Goal: Task Accomplishment & Management: Manage account settings

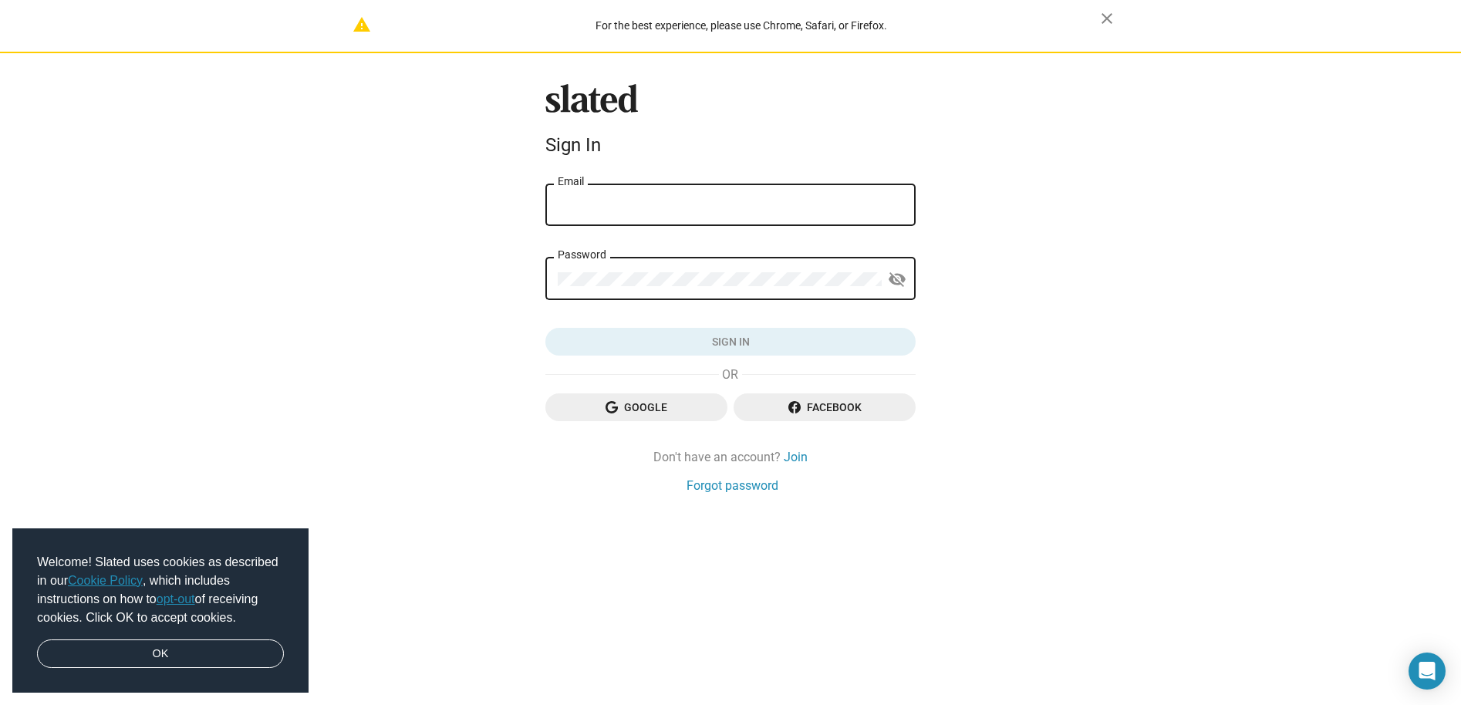
click at [637, 196] on div "Email" at bounding box center [731, 204] width 346 height 46
type input "iankanewrites@gmail.com"
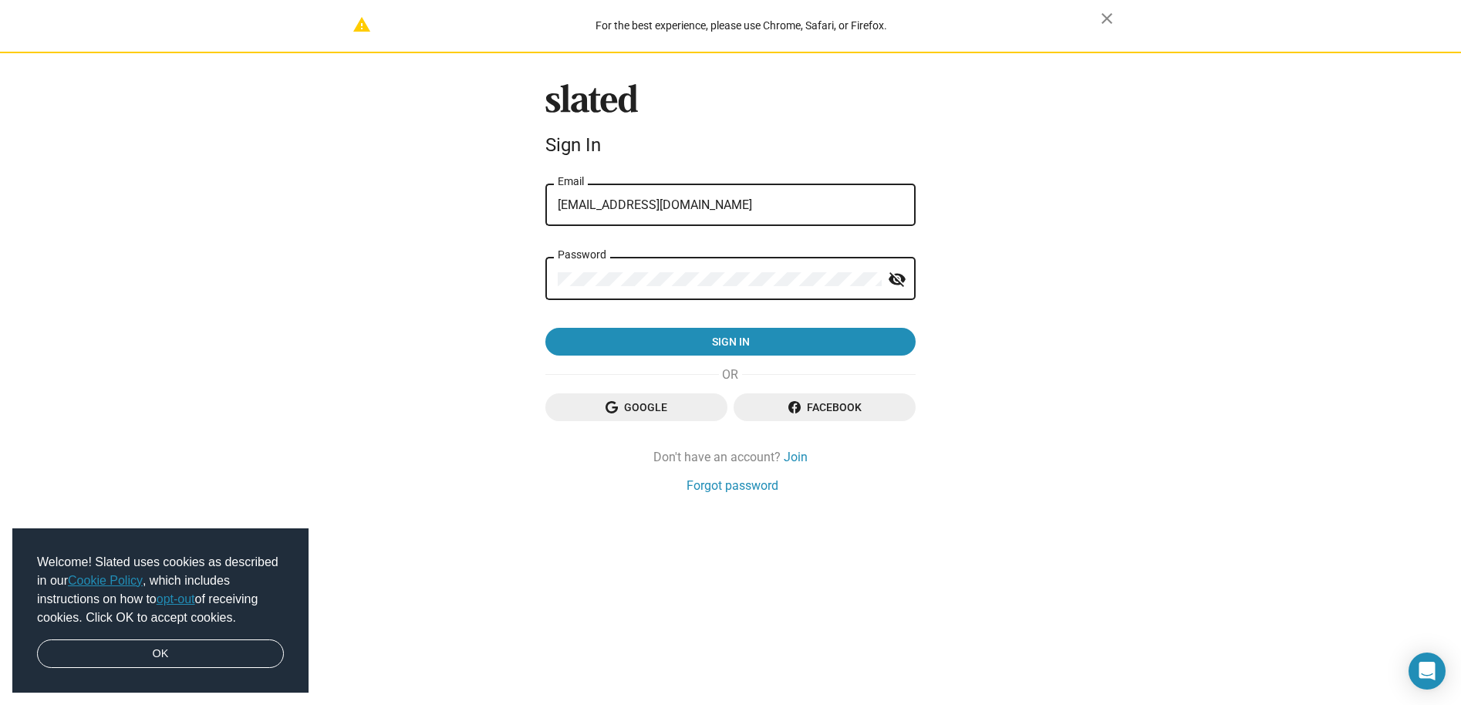
click at [889, 280] on mat-icon "visibility_off" at bounding box center [897, 280] width 19 height 24
click at [889, 280] on mat-icon "visibility" at bounding box center [897, 280] width 19 height 24
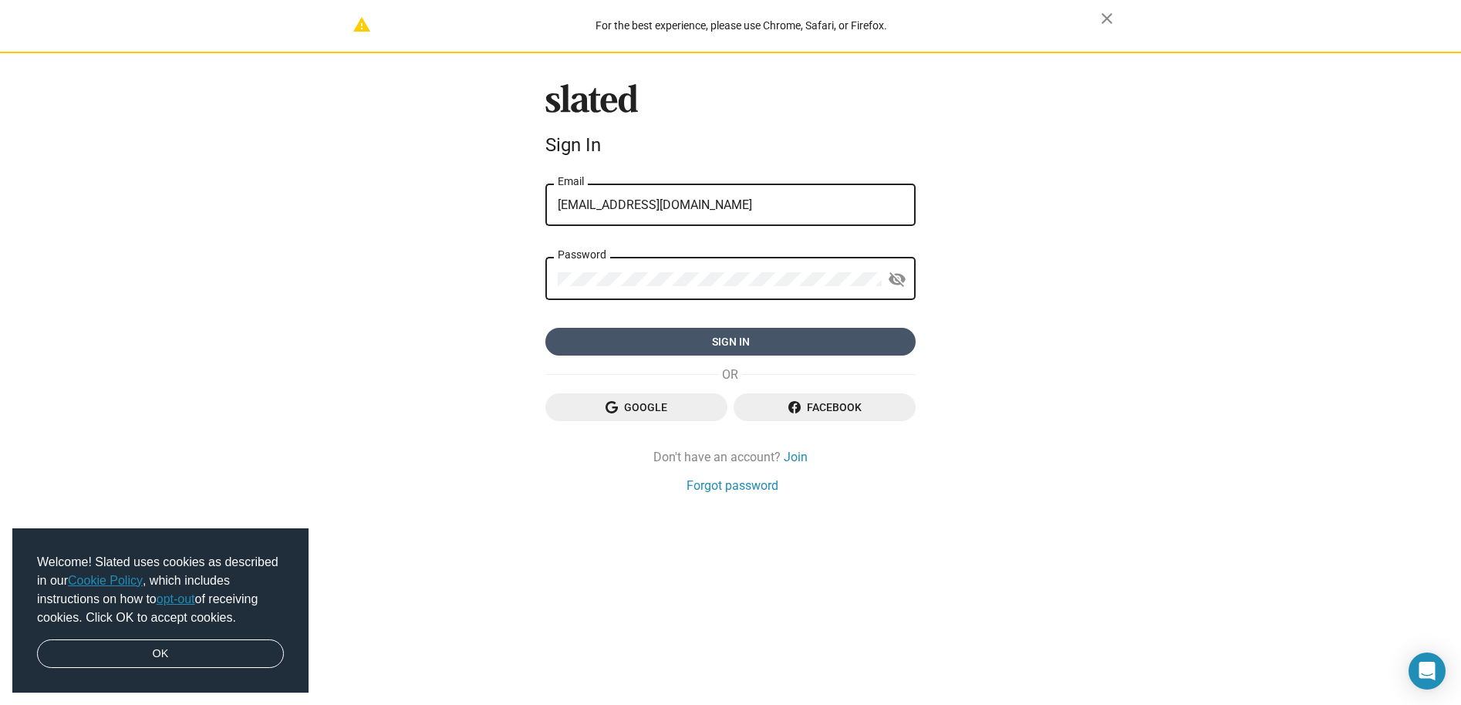
click at [782, 347] on span "Sign in" at bounding box center [731, 342] width 346 height 28
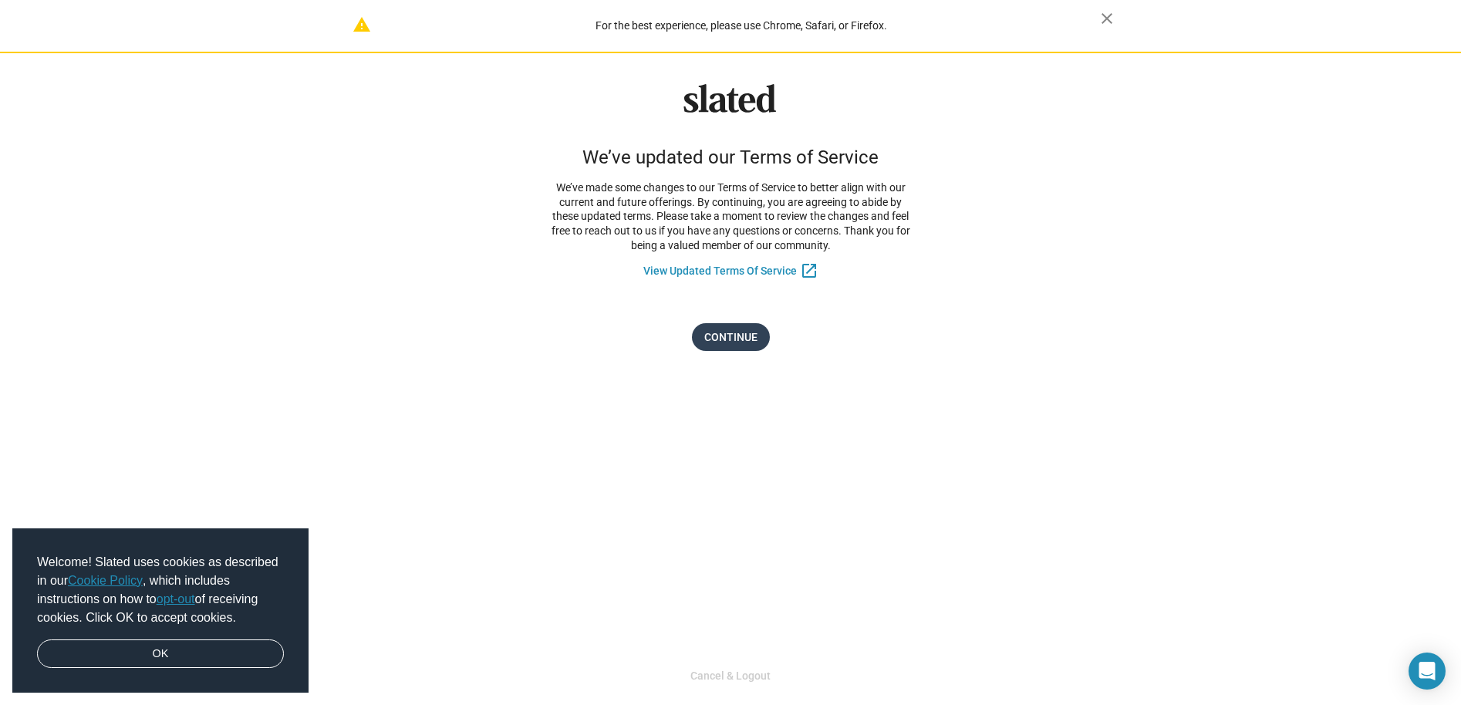
click at [731, 335] on span "Continue" at bounding box center [730, 337] width 53 height 28
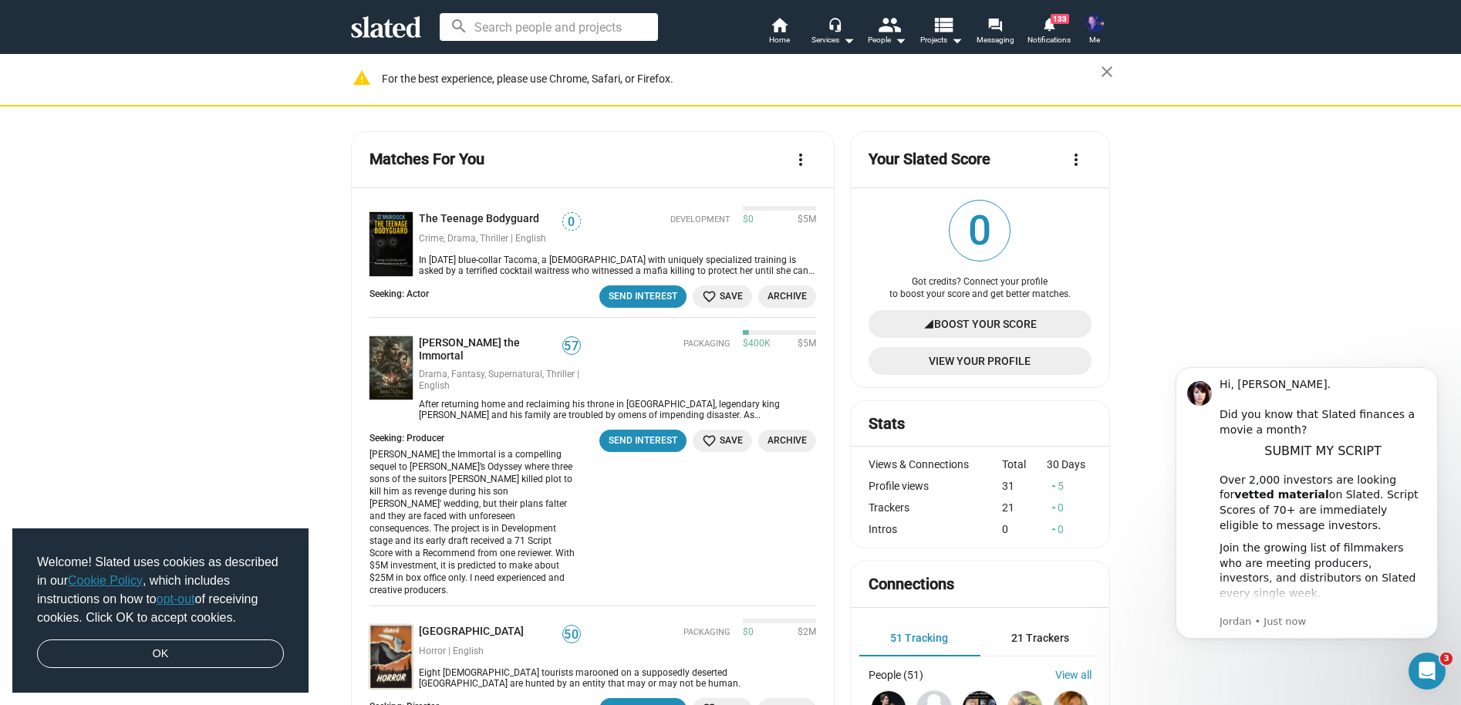
click at [1089, 24] on img at bounding box center [1095, 23] width 19 height 19
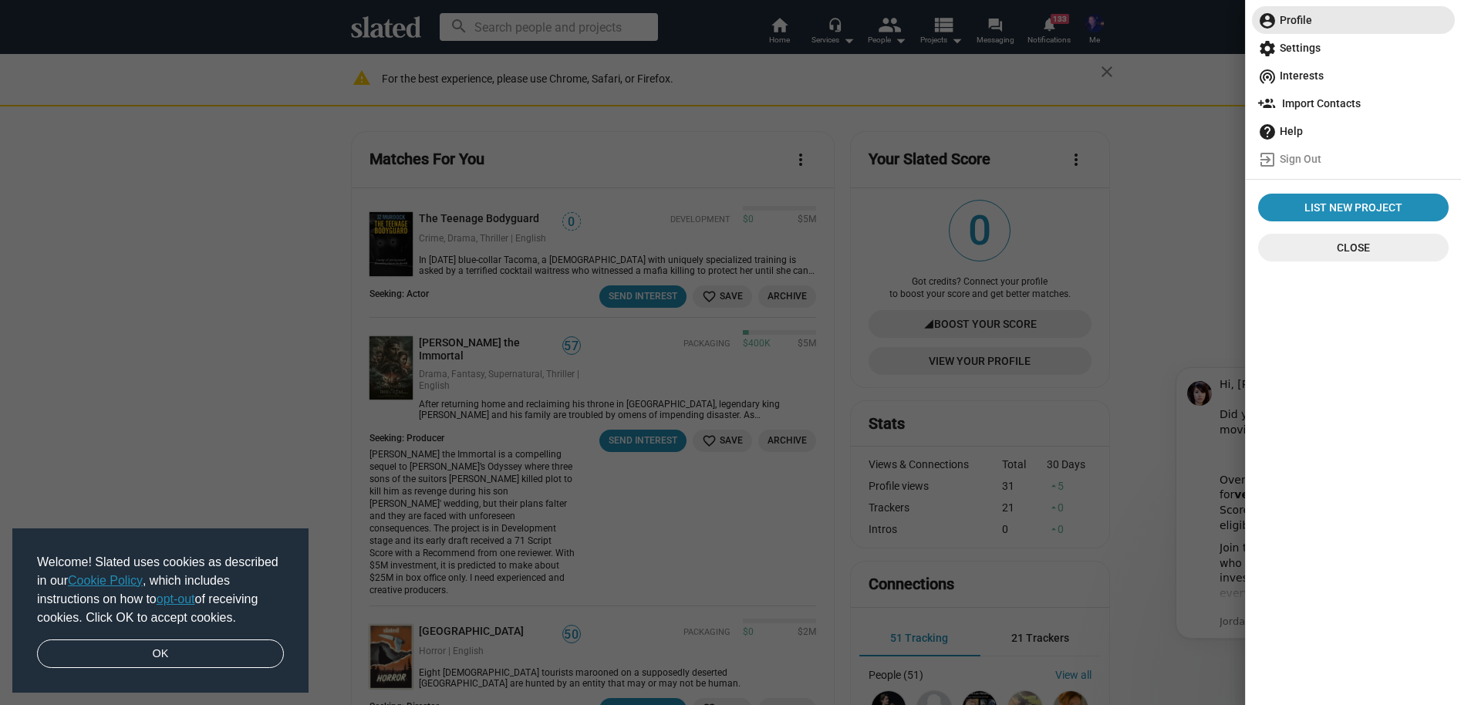
click at [1295, 23] on span "account_circle Profile" at bounding box center [1353, 20] width 191 height 28
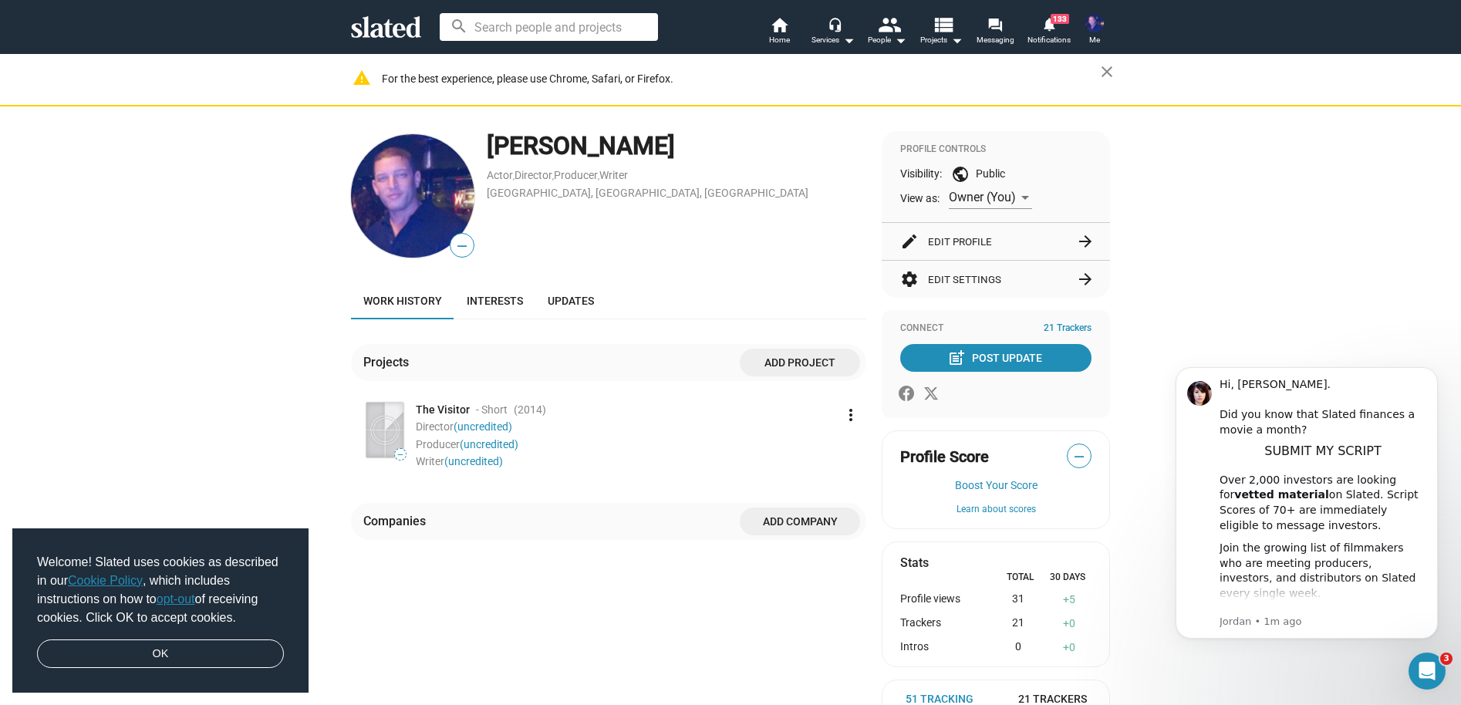
click at [451, 205] on img at bounding box center [412, 195] width 123 height 123
click at [454, 245] on span "—" at bounding box center [462, 246] width 23 height 20
click at [971, 244] on button "edit Edit Profile arrow_forward" at bounding box center [995, 241] width 191 height 37
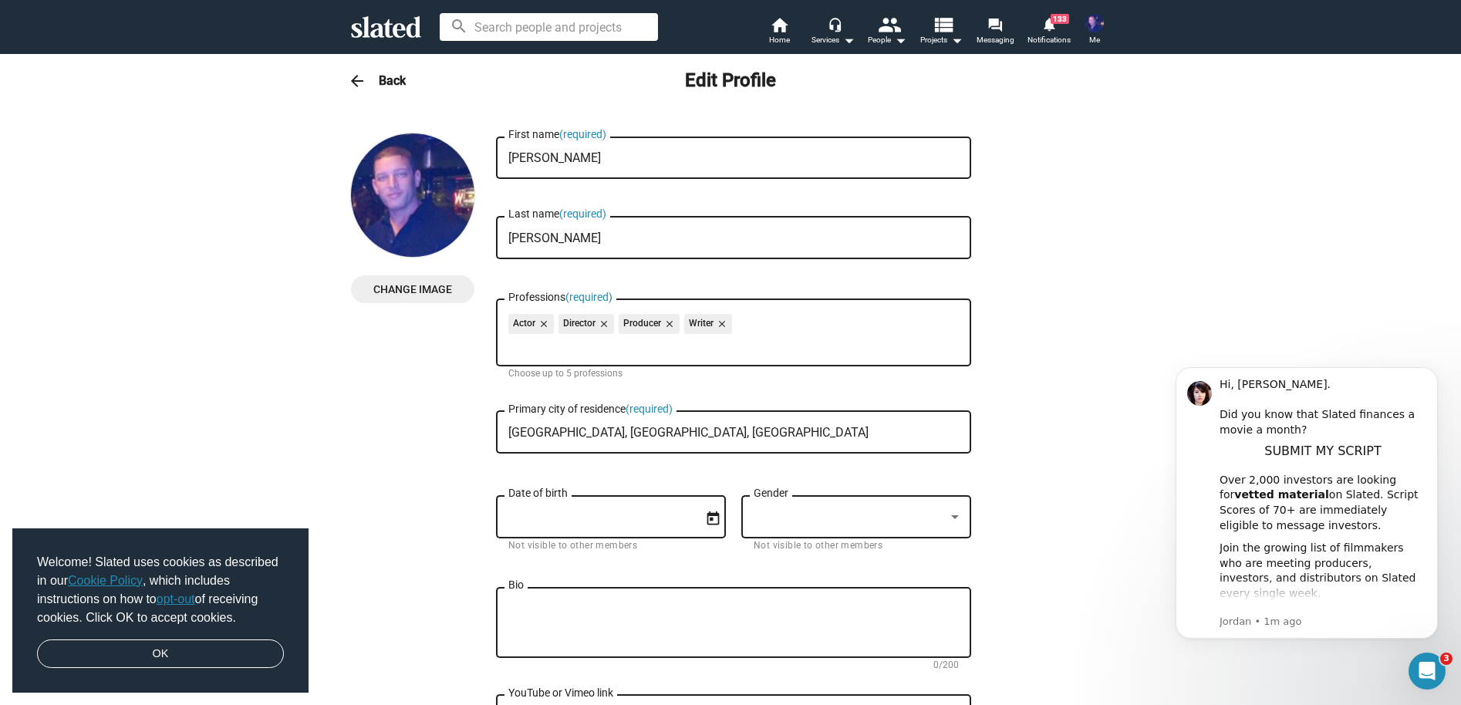
click at [403, 291] on span "Change Image" at bounding box center [412, 289] width 99 height 28
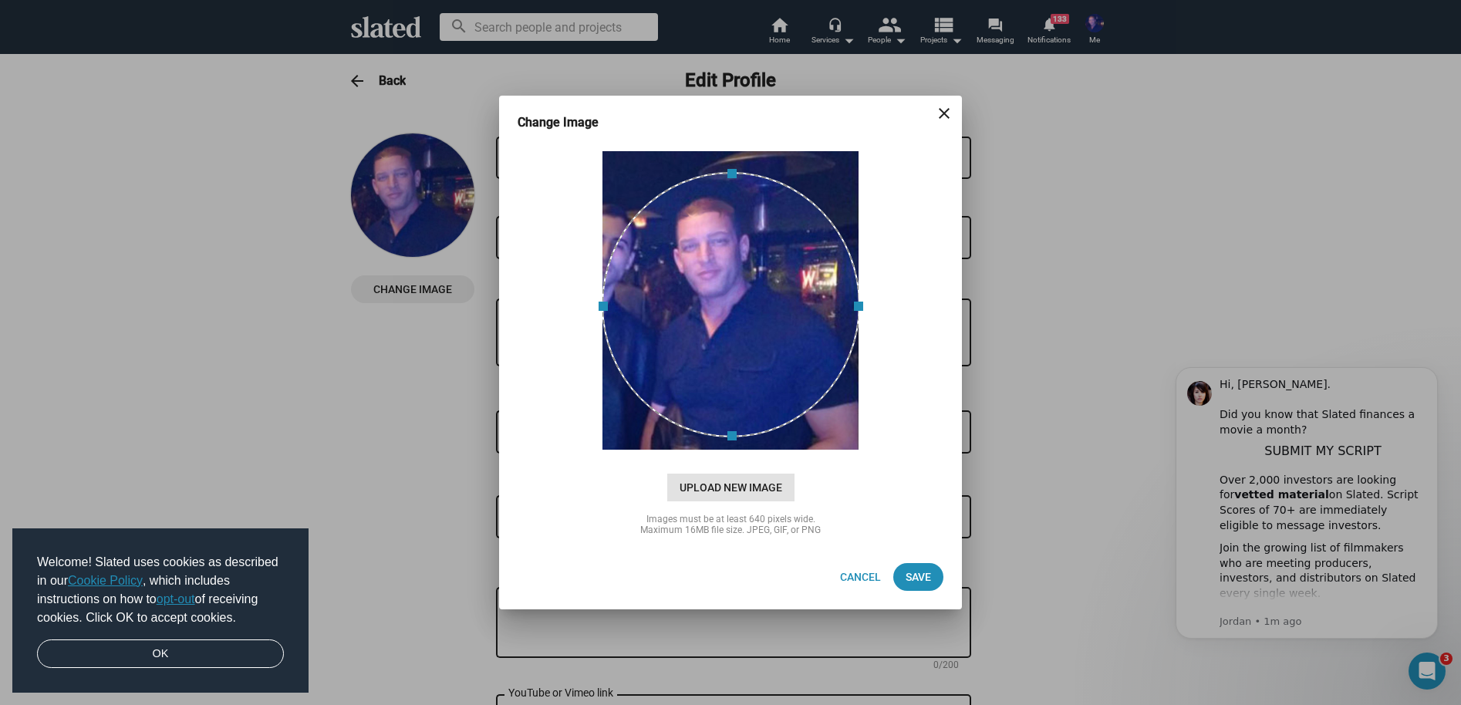
click at [762, 491] on span "Upload New Image" at bounding box center [730, 488] width 127 height 28
click at [762, 454] on input "cloud_upload Drag and drop or click to upload" at bounding box center [730, 300] width 424 height 307
type input "C:\fakepath\40 banner BIG Single.jpg"
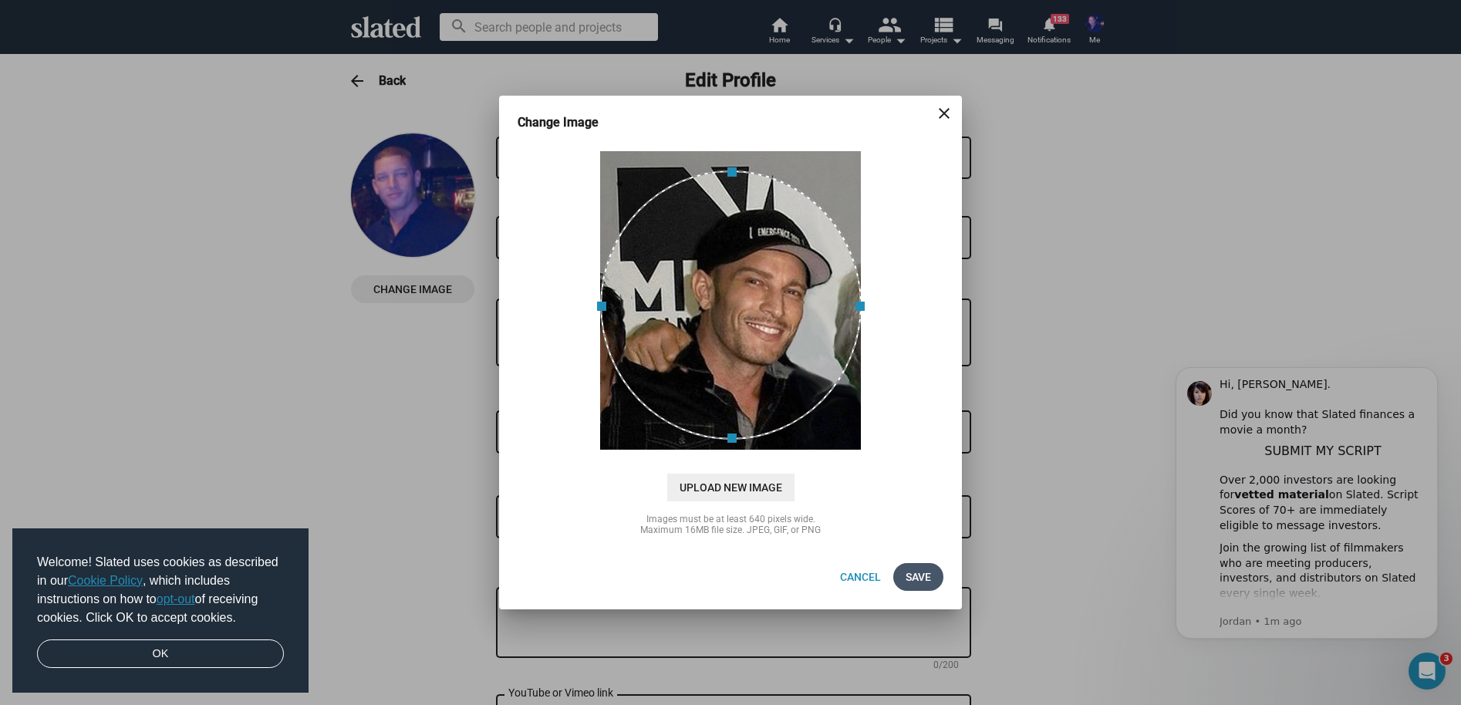
click at [920, 580] on span "Save" at bounding box center [918, 577] width 25 height 28
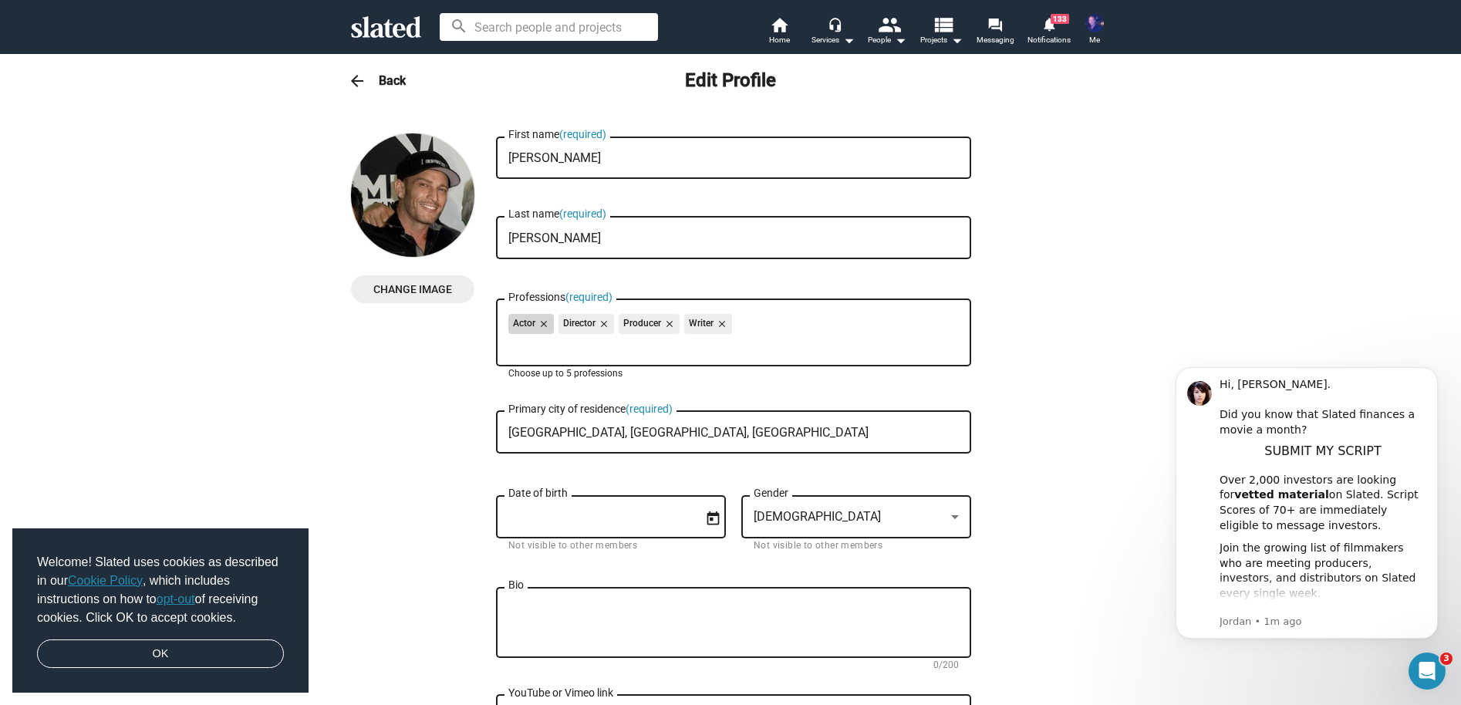
click at [538, 323] on mat-icon "close" at bounding box center [542, 324] width 14 height 14
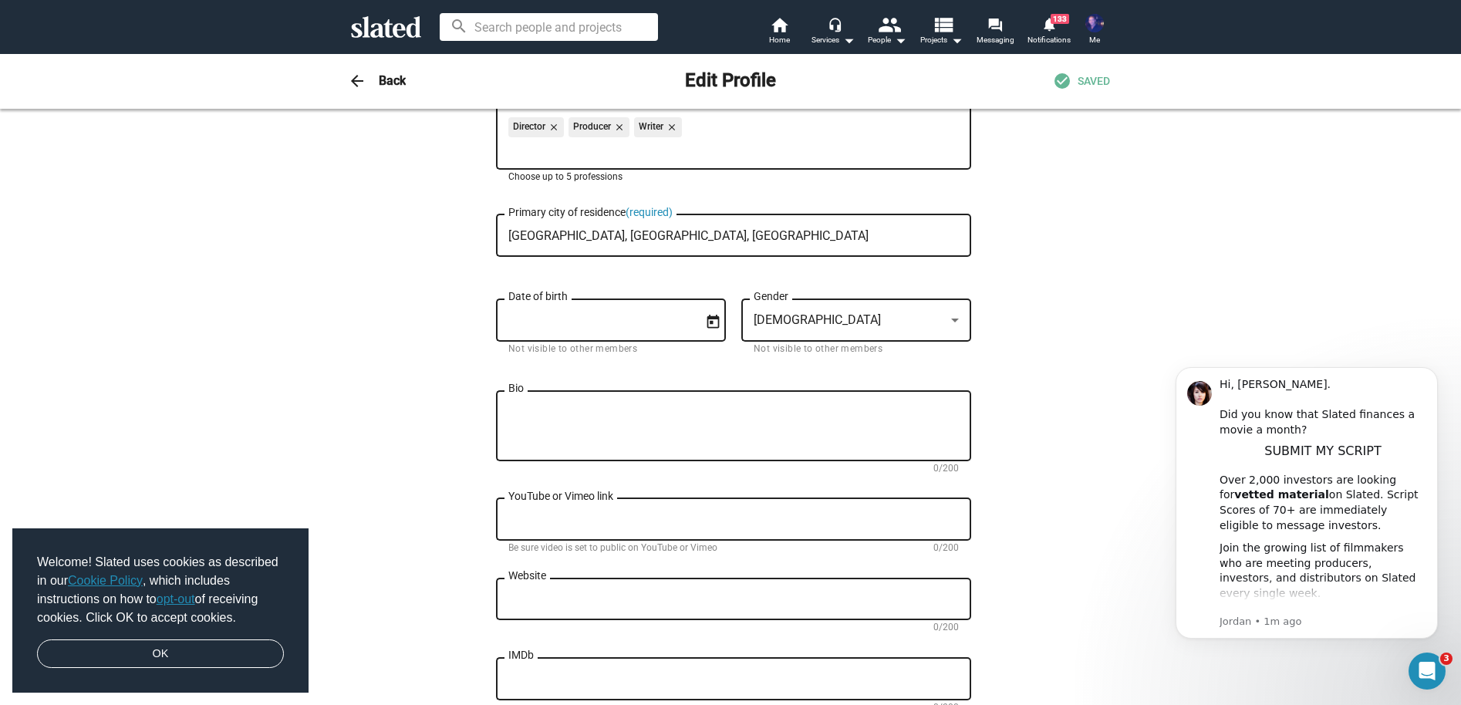
scroll to position [206, 0]
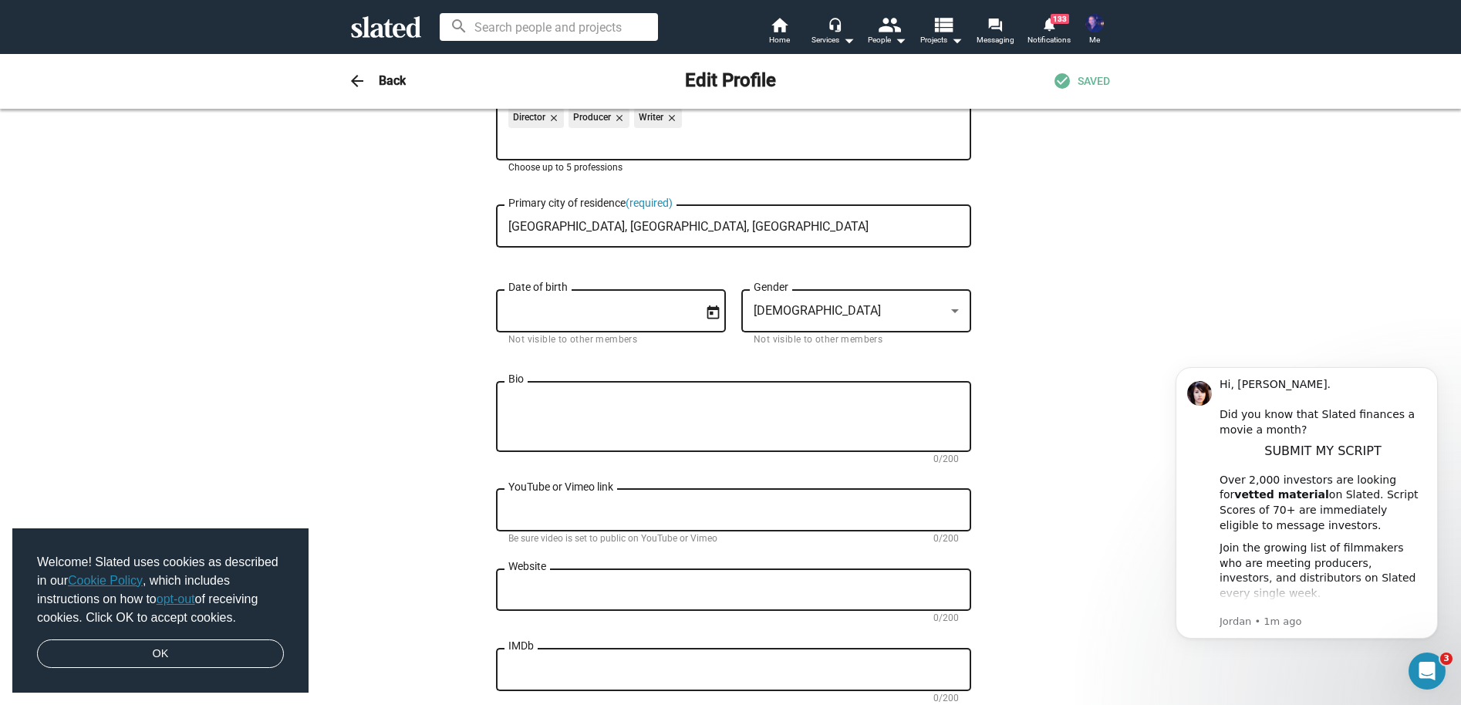
click at [615, 414] on textarea "Bio" at bounding box center [733, 418] width 451 height 42
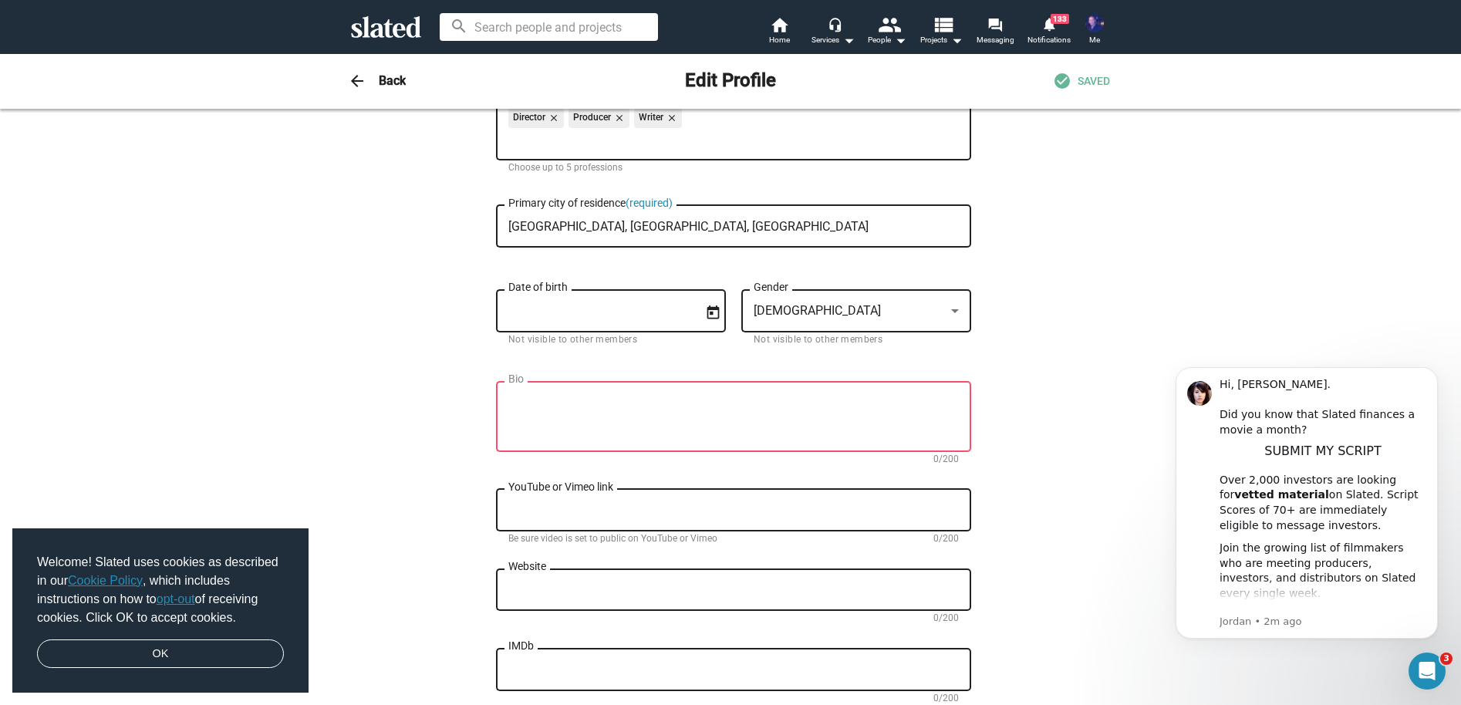
click at [728, 391] on div "Bio" at bounding box center [733, 415] width 451 height 73
click at [637, 583] on textarea "Website" at bounding box center [733, 590] width 451 height 14
paste textarea "[URL][DOMAIN_NAME]"
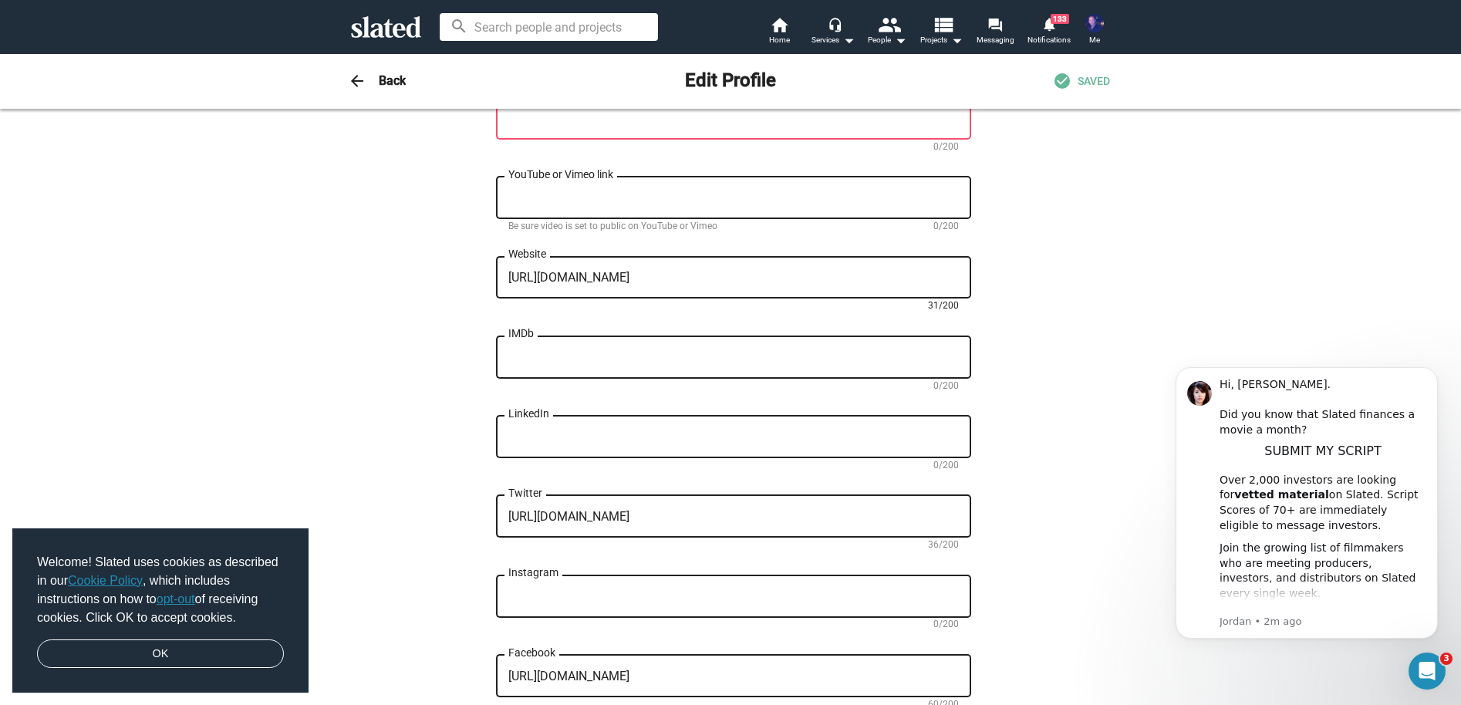
scroll to position [617, 0]
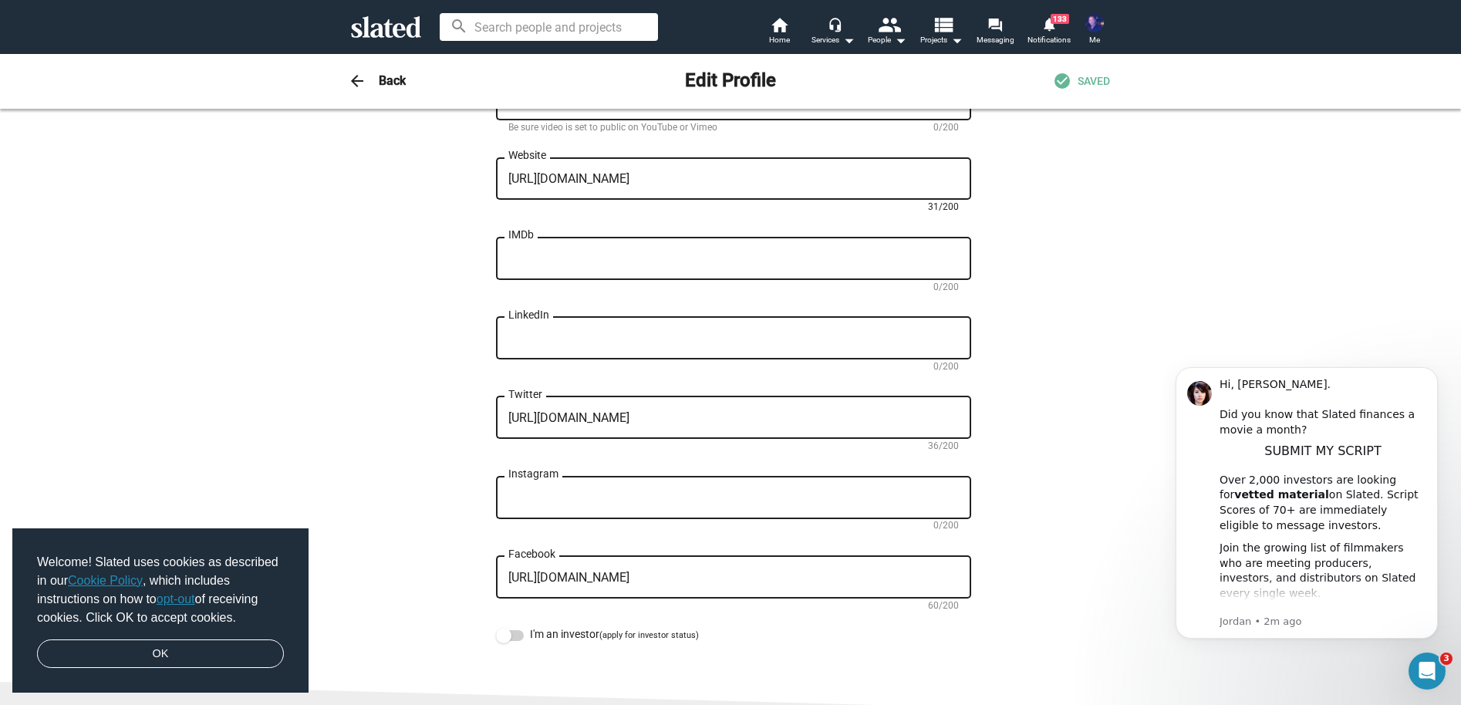
type textarea "[URL][DOMAIN_NAME]"
drag, startPoint x: 714, startPoint y: 421, endPoint x: 479, endPoint y: 424, distance: 235.4
click at [479, 424] on div "Change Image Change Image [PERSON_NAME] First name (required) [PERSON_NAME] Las…" at bounding box center [730, 80] width 759 height 1129
click at [600, 500] on textarea "Instagram" at bounding box center [733, 498] width 451 height 14
paste textarea "[URL][DOMAIN_NAME]"
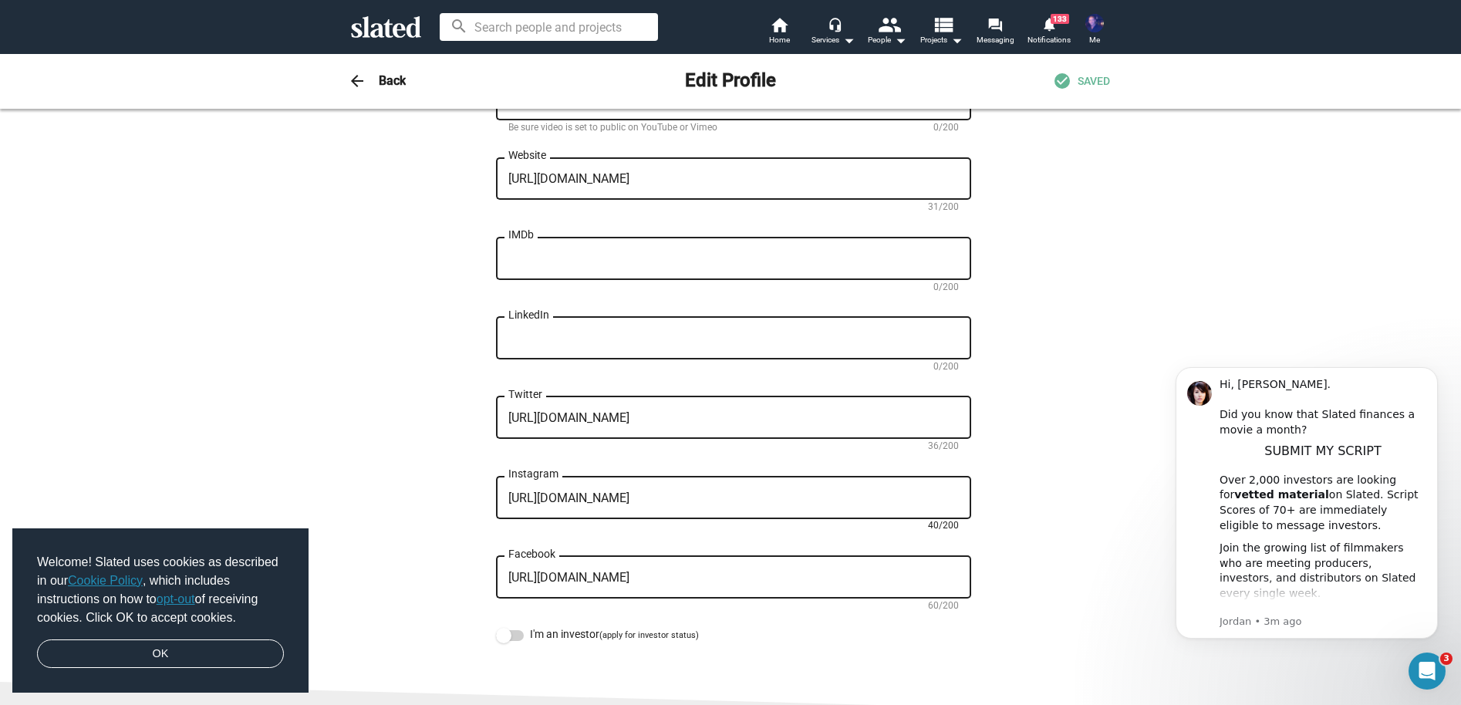
type textarea "[URL][DOMAIN_NAME]"
click at [658, 417] on textarea "[URL][DOMAIN_NAME]" at bounding box center [733, 418] width 451 height 14
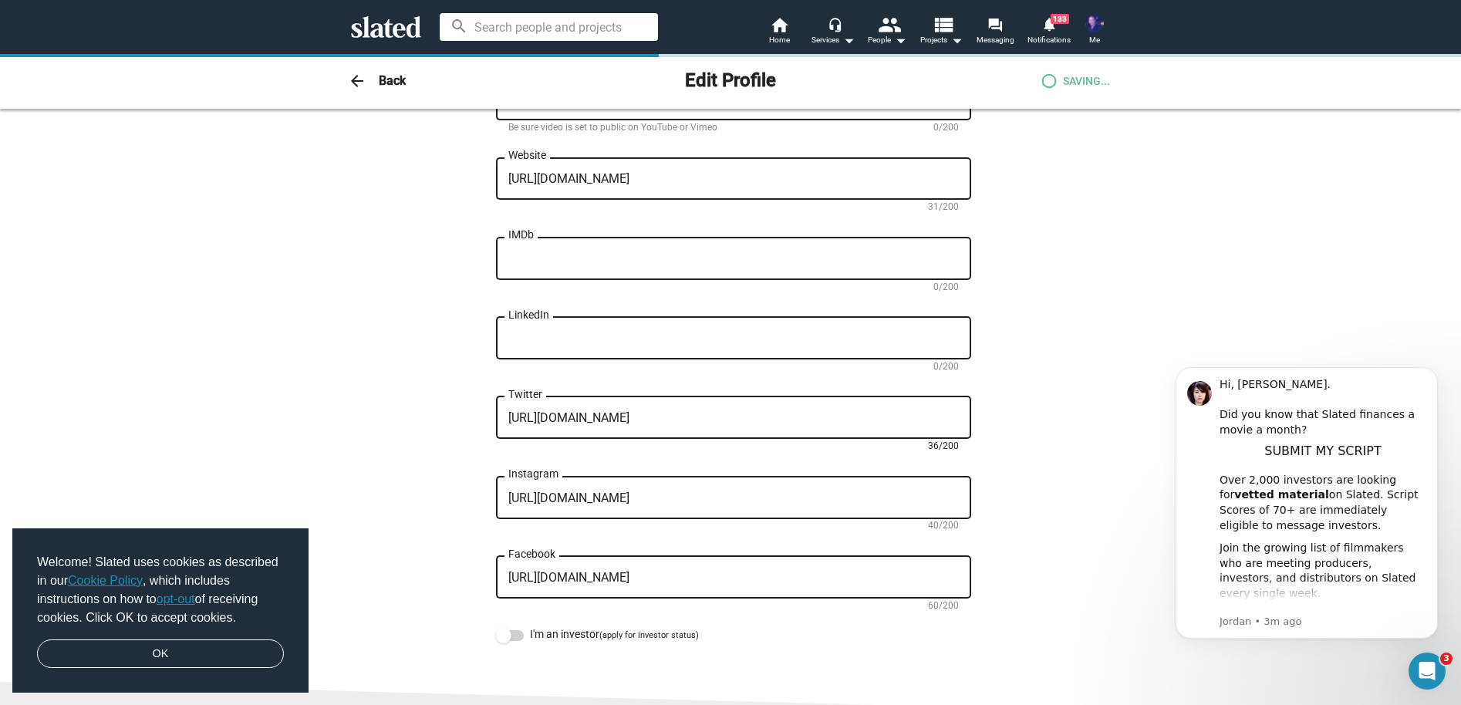
click at [658, 417] on textarea "[URL][DOMAIN_NAME]" at bounding box center [733, 418] width 451 height 14
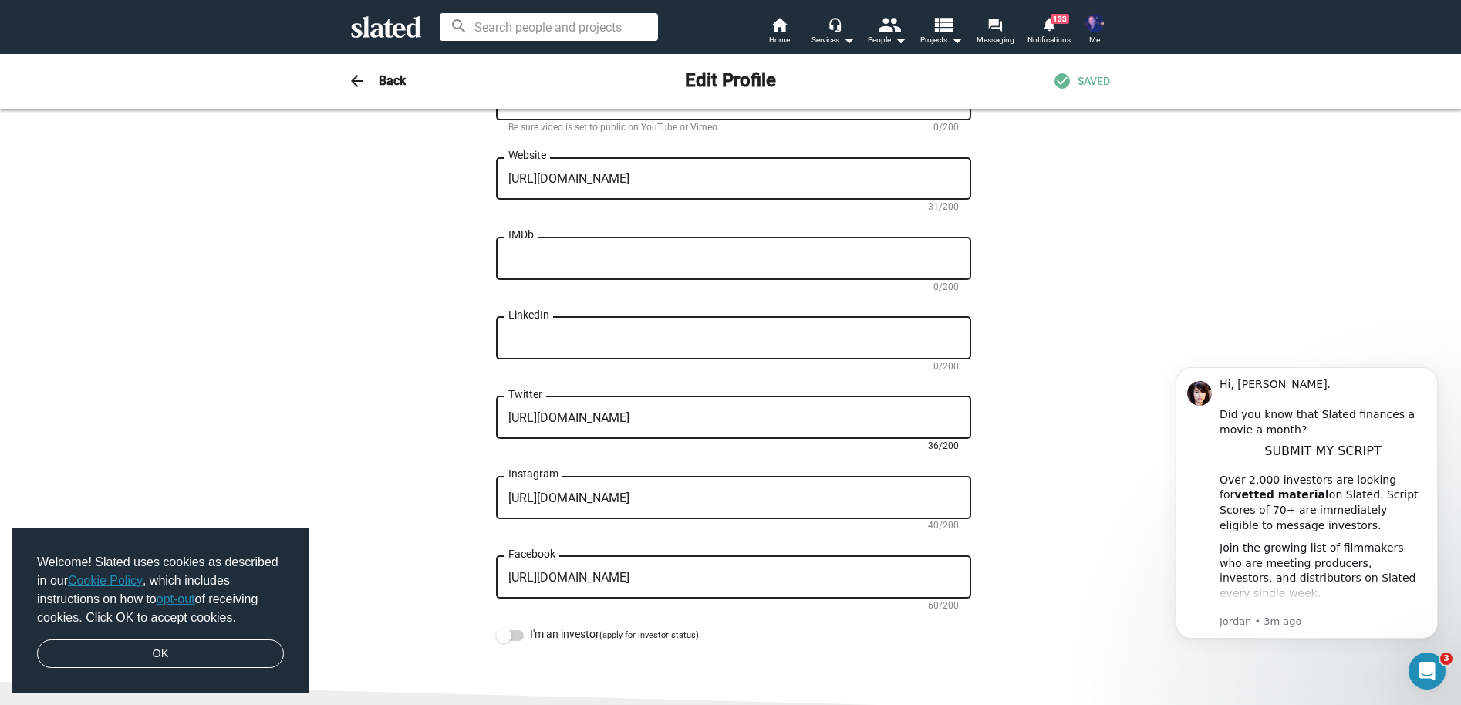
click at [658, 417] on textarea "[URL][DOMAIN_NAME]" at bounding box center [733, 418] width 451 height 14
click at [600, 589] on div "[URL][DOMAIN_NAME] Facebook" at bounding box center [733, 576] width 451 height 46
click at [600, 578] on textarea "[URL][DOMAIN_NAME]" at bounding box center [733, 578] width 451 height 14
click at [600, 577] on textarea "[URL][DOMAIN_NAME]" at bounding box center [733, 578] width 451 height 14
click at [591, 578] on textarea "[URL][DOMAIN_NAME]" at bounding box center [733, 578] width 451 height 14
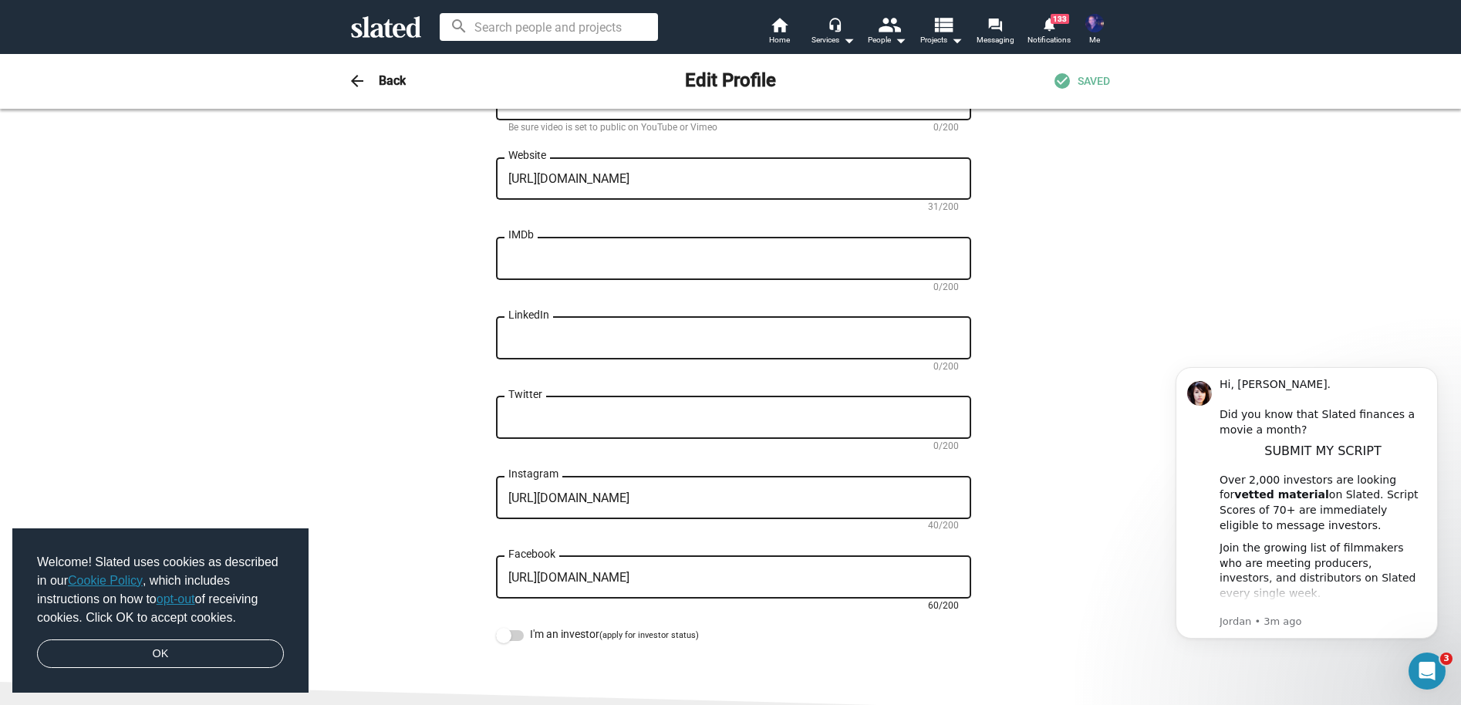
click at [591, 578] on textarea "[URL][DOMAIN_NAME]" at bounding box center [733, 578] width 451 height 14
paste textarea "therealiankane"
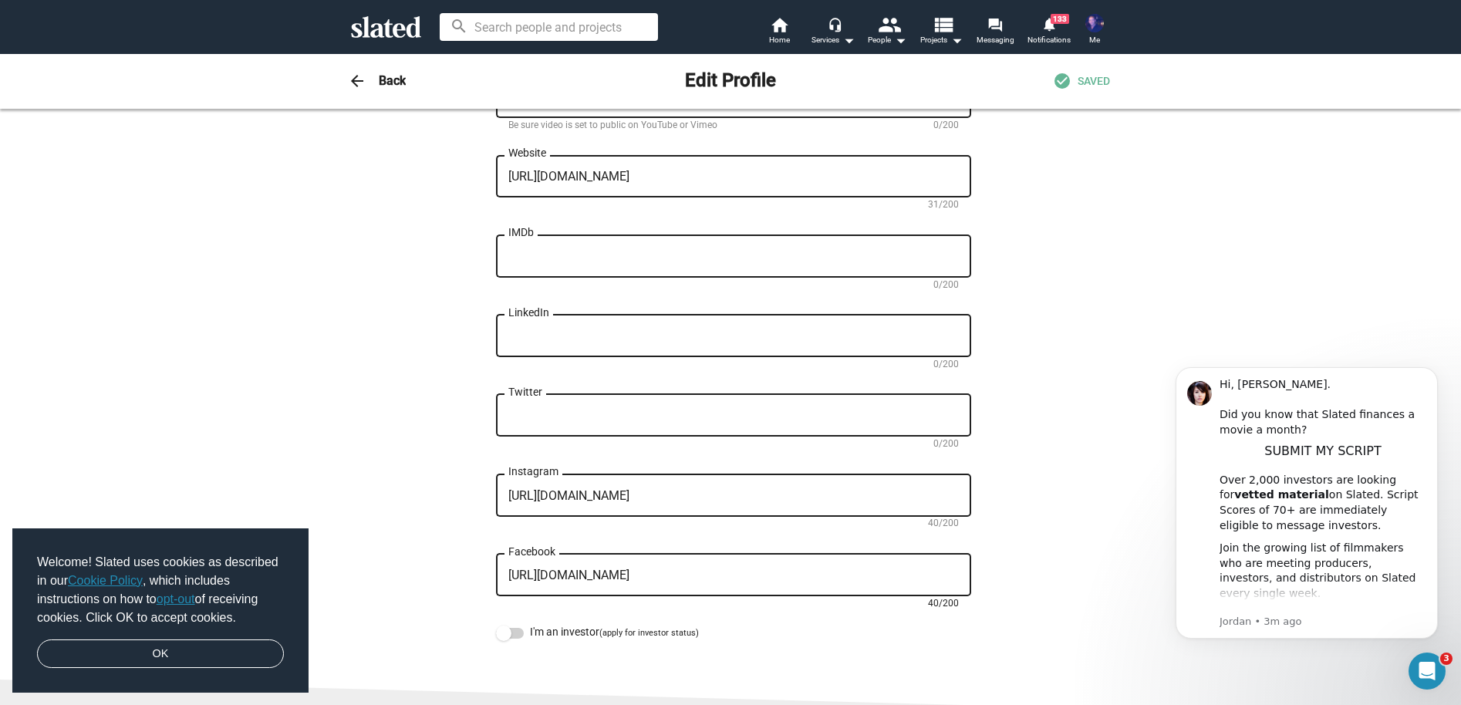
scroll to position [206, 0]
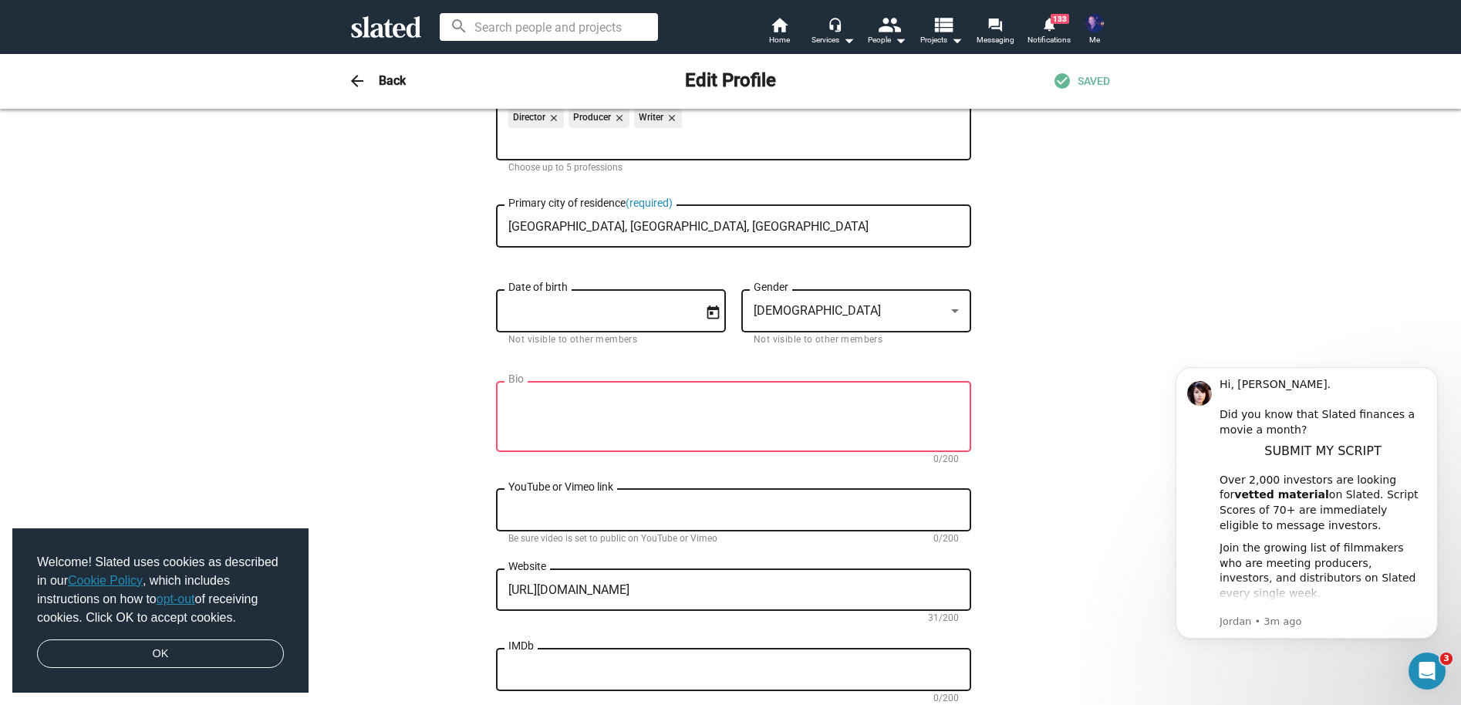
type textarea "[URL][DOMAIN_NAME]"
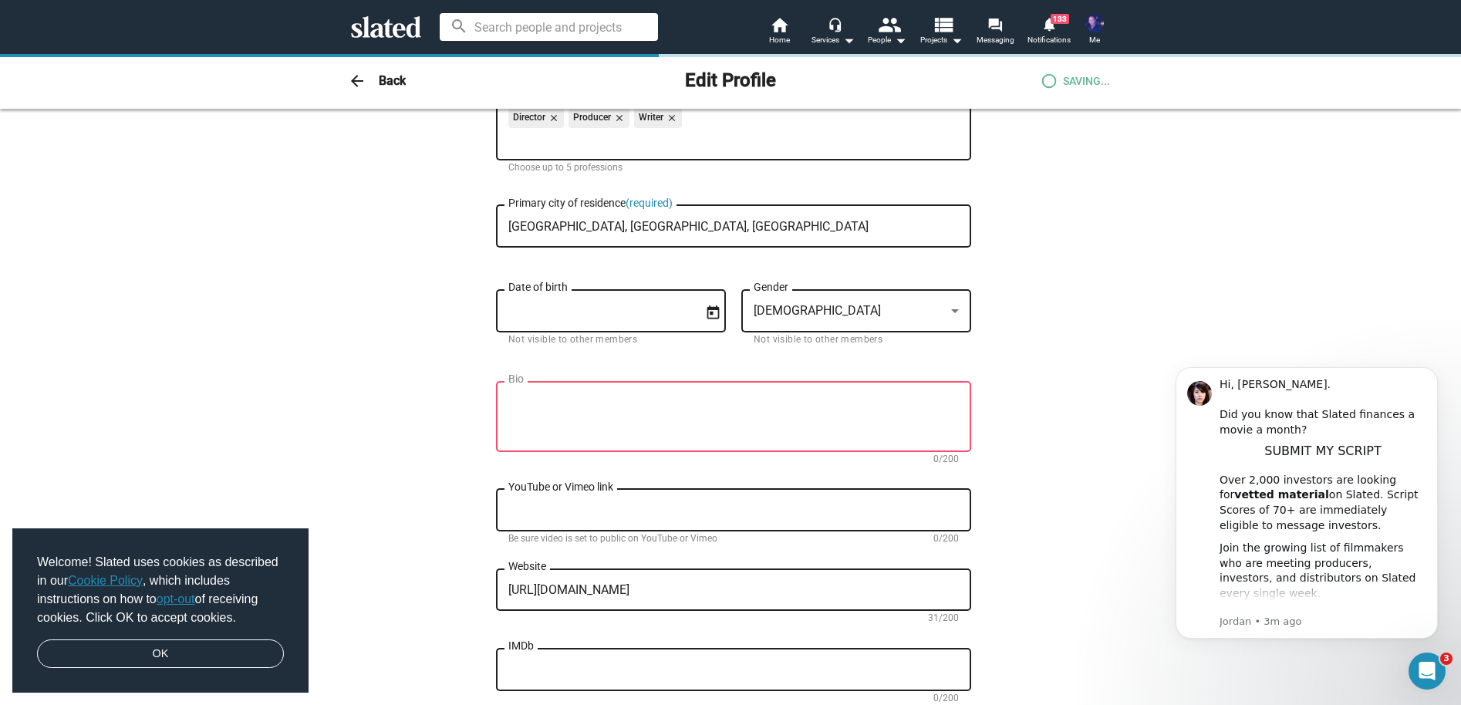
click at [713, 397] on textarea "Bio" at bounding box center [733, 418] width 451 height 42
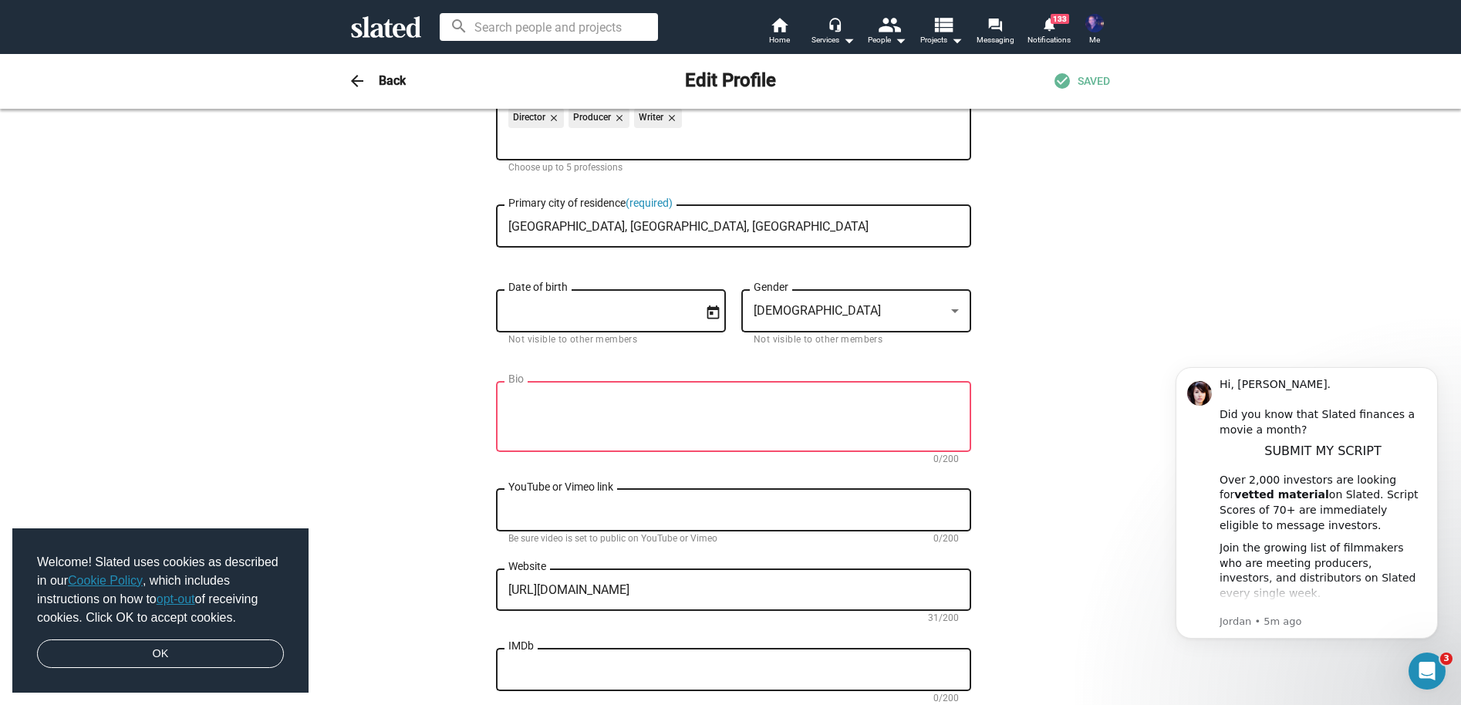
click at [673, 404] on textarea "Bio" at bounding box center [733, 418] width 451 height 42
paste textarea "[PERSON_NAME] is a [DEMOGRAPHIC_DATA] Army Veteran, filmmaker, author, and crea…"
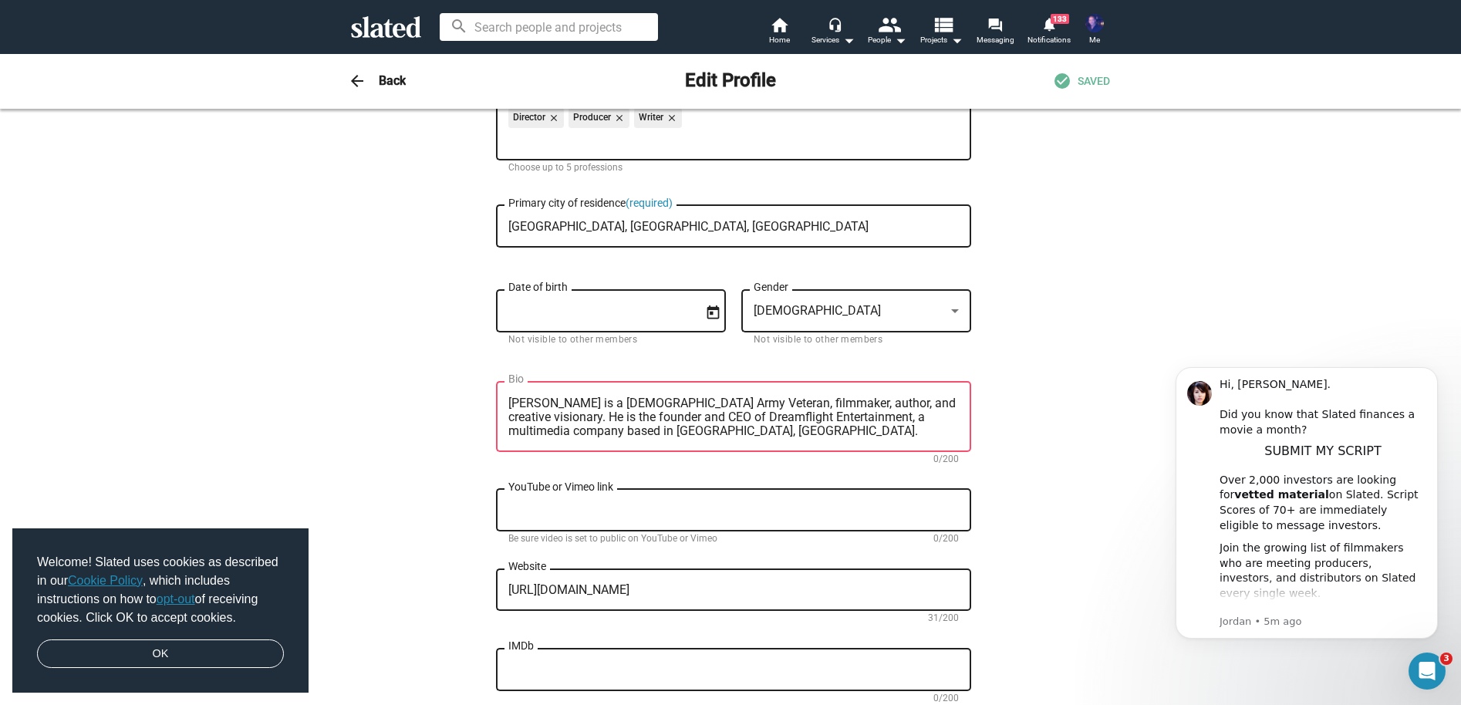
scroll to position [28, 0]
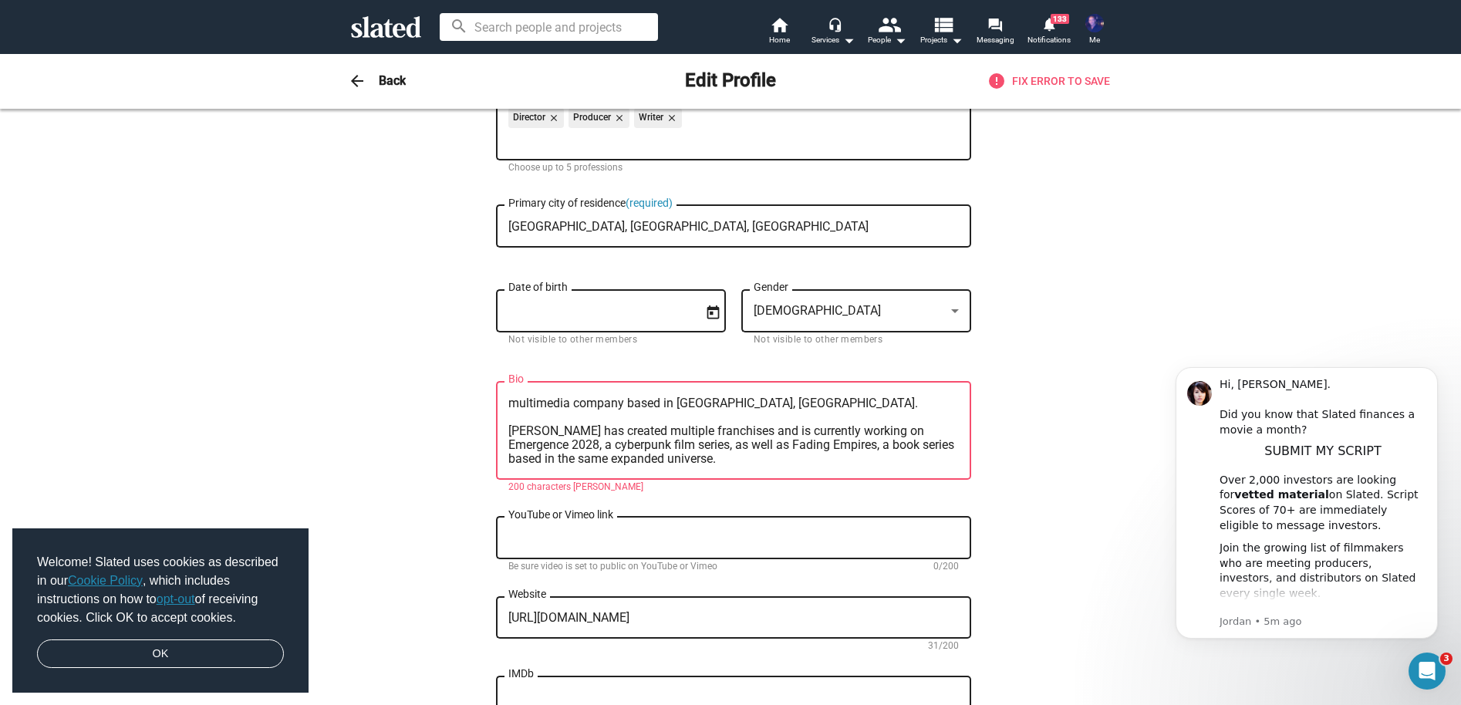
click at [644, 397] on textarea "[PERSON_NAME] is a [DEMOGRAPHIC_DATA] Army Veteran, filmmaker, author, and crea…" at bounding box center [733, 431] width 451 height 69
click at [636, 400] on textarea "[PERSON_NAME] is a [DEMOGRAPHIC_DATA] Army Veteran, filmmaker, author, and crea…" at bounding box center [733, 431] width 451 height 69
drag, startPoint x: 608, startPoint y: 414, endPoint x: 569, endPoint y: 414, distance: 39.4
click at [569, 414] on textarea "[PERSON_NAME] is a [DEMOGRAPHIC_DATA] Army Veteran, filmmaker, author, and crea…" at bounding box center [733, 431] width 451 height 69
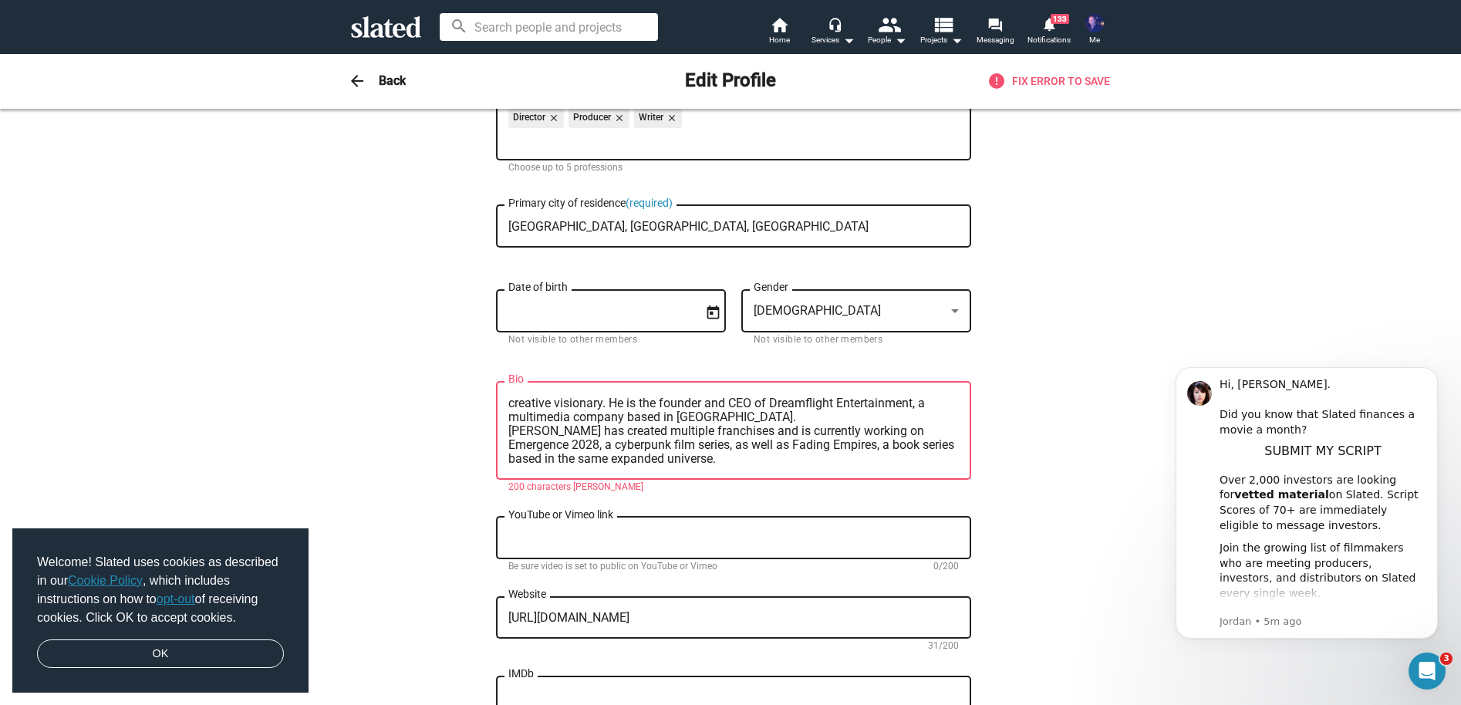
drag, startPoint x: 694, startPoint y: 463, endPoint x: 662, endPoint y: 449, distance: 35.3
click at [662, 449] on textarea "[PERSON_NAME] is a [DEMOGRAPHIC_DATA] Army Veteran, filmmaker, author, and crea…" at bounding box center [733, 431] width 451 height 69
drag, startPoint x: 853, startPoint y: 446, endPoint x: 535, endPoint y: 441, distance: 317.9
click at [535, 441] on textarea "[PERSON_NAME] is a [DEMOGRAPHIC_DATA] Army Veteran, filmmaker, author, and crea…" at bounding box center [733, 431] width 451 height 69
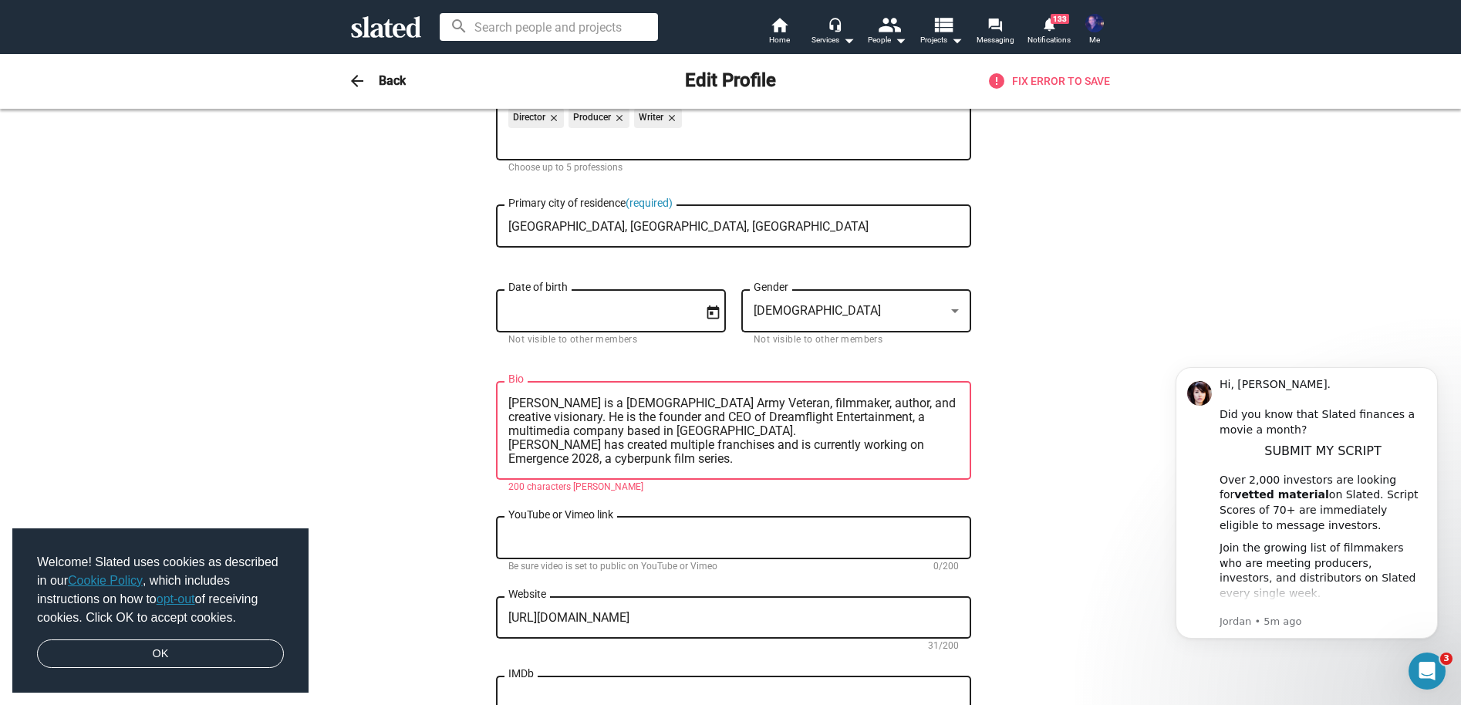
click at [679, 443] on textarea "[PERSON_NAME] is a [DEMOGRAPHIC_DATA] Army Veteran, filmmaker, author, and crea…" at bounding box center [733, 431] width 451 height 69
click at [727, 445] on textarea "[PERSON_NAME] is a [DEMOGRAPHIC_DATA] Army Veteran, filmmaker, author, and crea…" at bounding box center [733, 431] width 451 height 69
drag, startPoint x: 727, startPoint y: 445, endPoint x: 545, endPoint y: 440, distance: 182.2
click at [545, 440] on textarea "[PERSON_NAME] is a [DEMOGRAPHIC_DATA] Army Veteran, filmmaker, author, and crea…" at bounding box center [733, 431] width 451 height 69
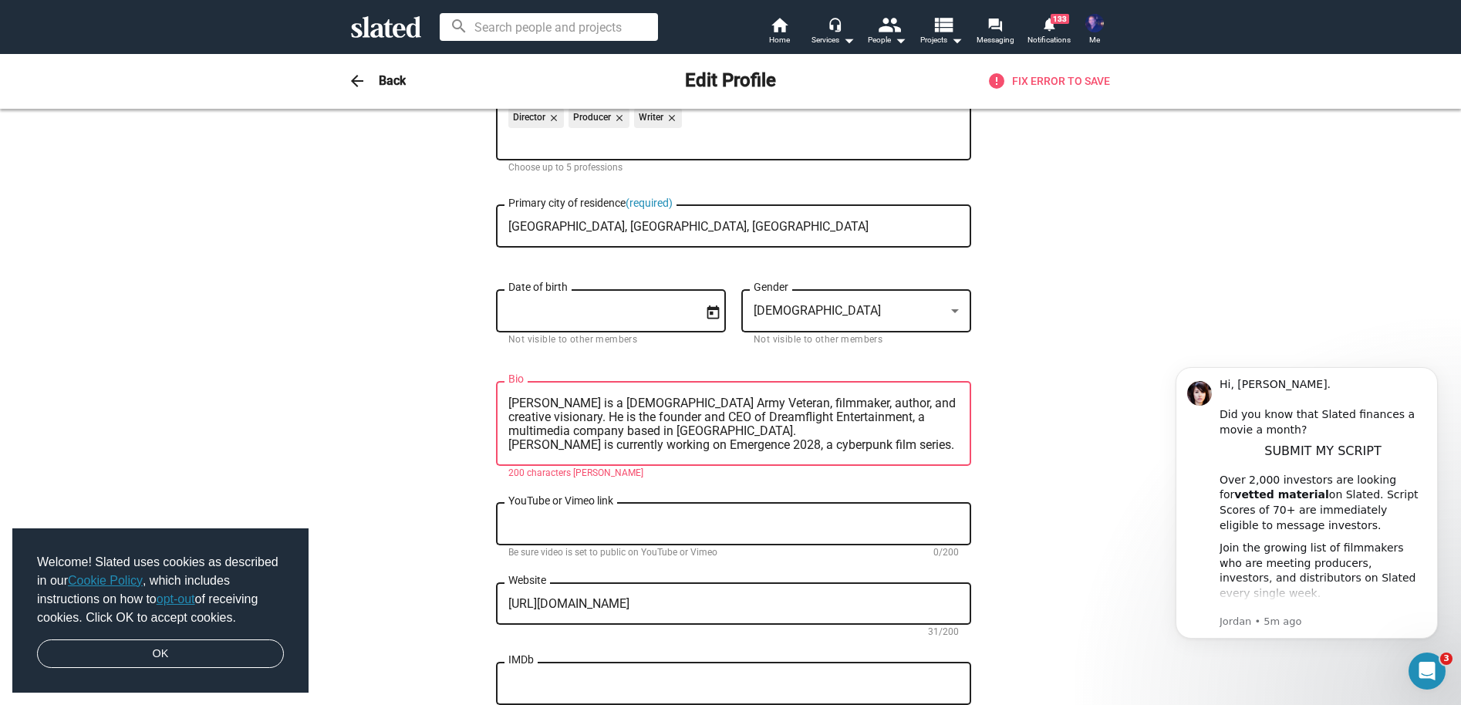
drag, startPoint x: 884, startPoint y: 447, endPoint x: 827, endPoint y: 447, distance: 57.1
click at [827, 447] on textarea "[PERSON_NAME] is a [DEMOGRAPHIC_DATA] Army Veteran, filmmaker, author, and crea…" at bounding box center [733, 425] width 451 height 56
drag, startPoint x: 872, startPoint y: 403, endPoint x: 711, endPoint y: 405, distance: 161.3
click at [709, 405] on textarea "[PERSON_NAME] is a [DEMOGRAPHIC_DATA] Army Veteran, filmmaker, author, and crea…" at bounding box center [733, 425] width 451 height 56
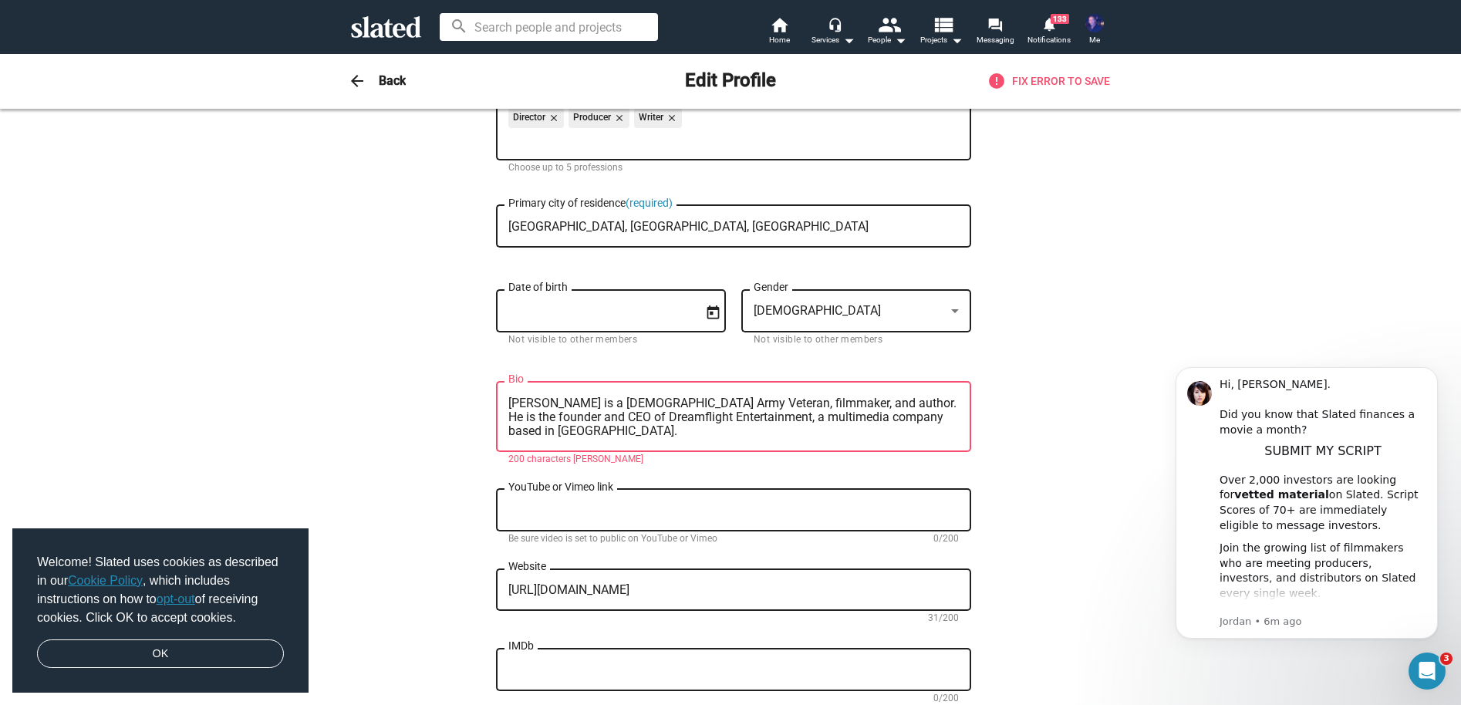
drag, startPoint x: 904, startPoint y: 420, endPoint x: 649, endPoint y: 421, distance: 254.6
click at [649, 421] on textarea "[PERSON_NAME] is a [DEMOGRAPHIC_DATA] Army Veteran, filmmaker, and author. He i…" at bounding box center [733, 418] width 451 height 42
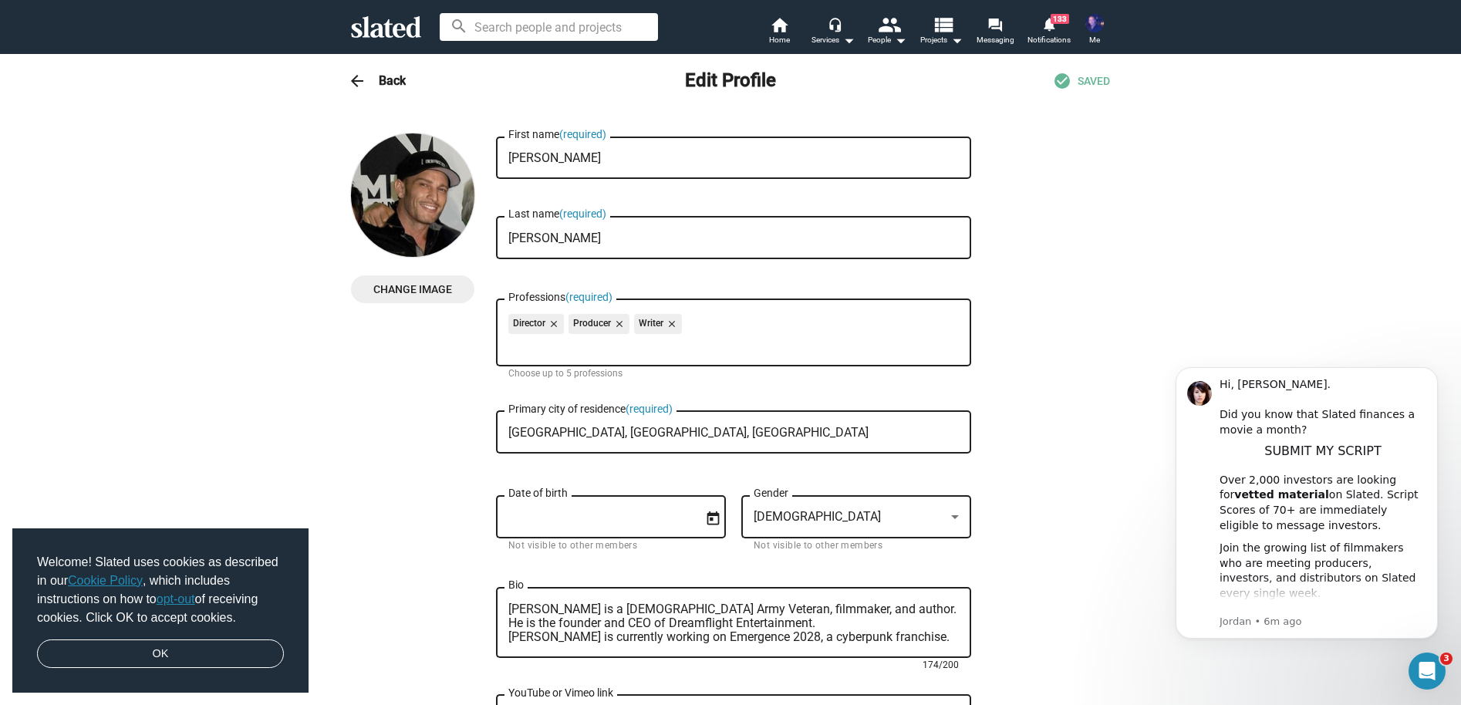
type textarea "[PERSON_NAME] is a [DEMOGRAPHIC_DATA] Army Veteran, filmmaker, and author. He i…"
click at [352, 81] on mat-icon "arrow_back" at bounding box center [357, 81] width 19 height 19
